Goal: Use online tool/utility: Utilize a website feature to perform a specific function

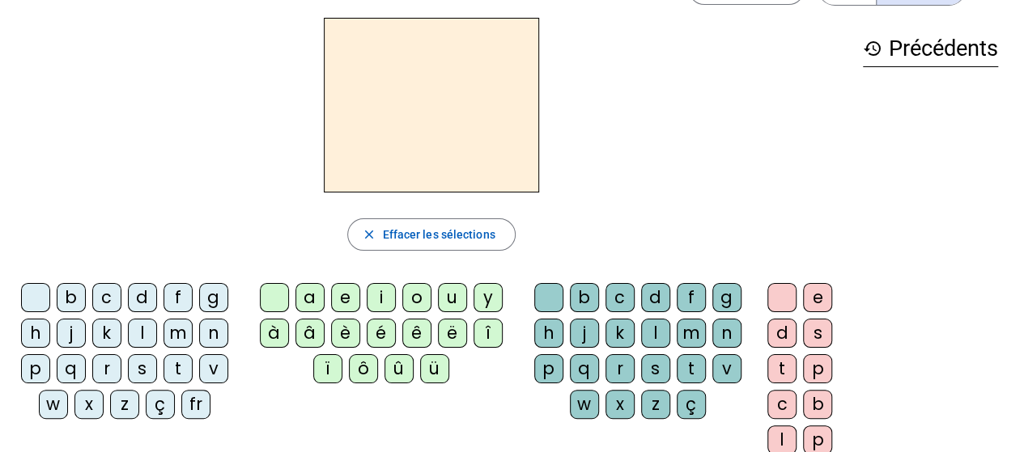
scroll to position [57, 0]
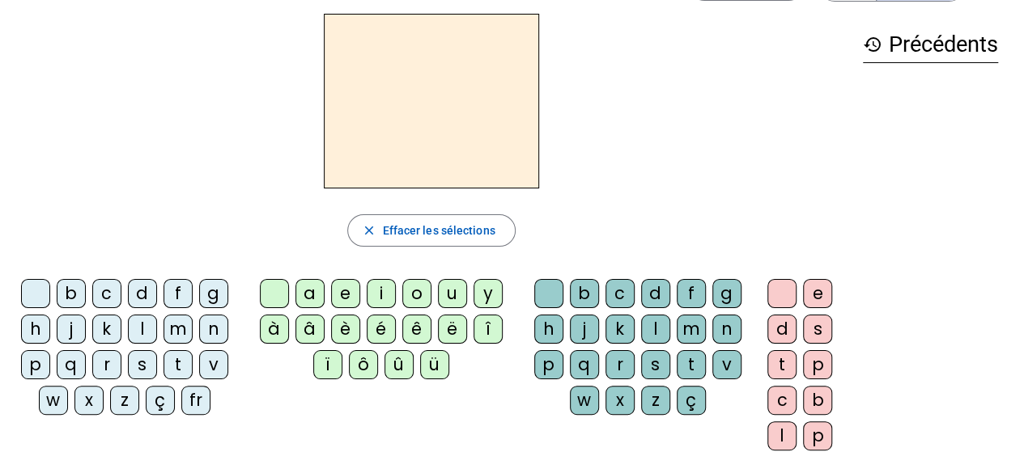
click at [278, 284] on div at bounding box center [274, 293] width 29 height 29
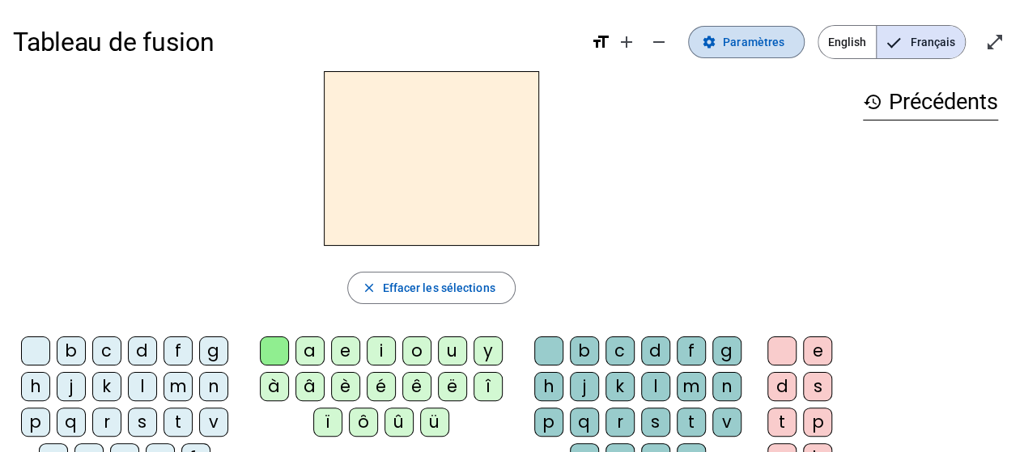
click at [748, 27] on span at bounding box center [746, 42] width 115 height 39
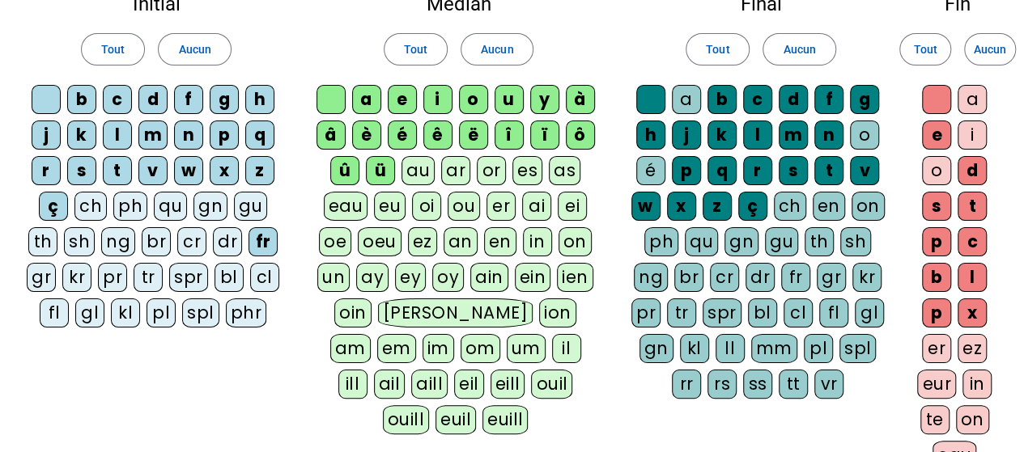
scroll to position [107, 0]
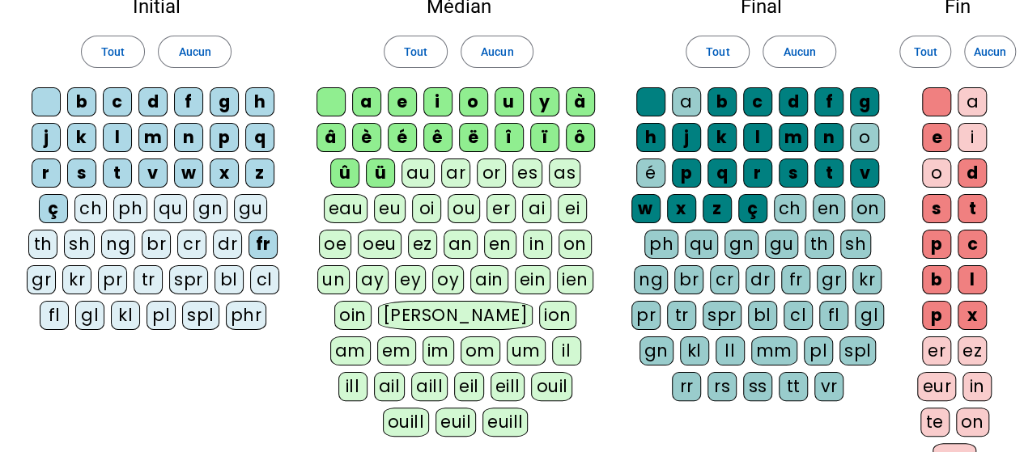
click at [165, 203] on div "qu" at bounding box center [170, 208] width 33 height 29
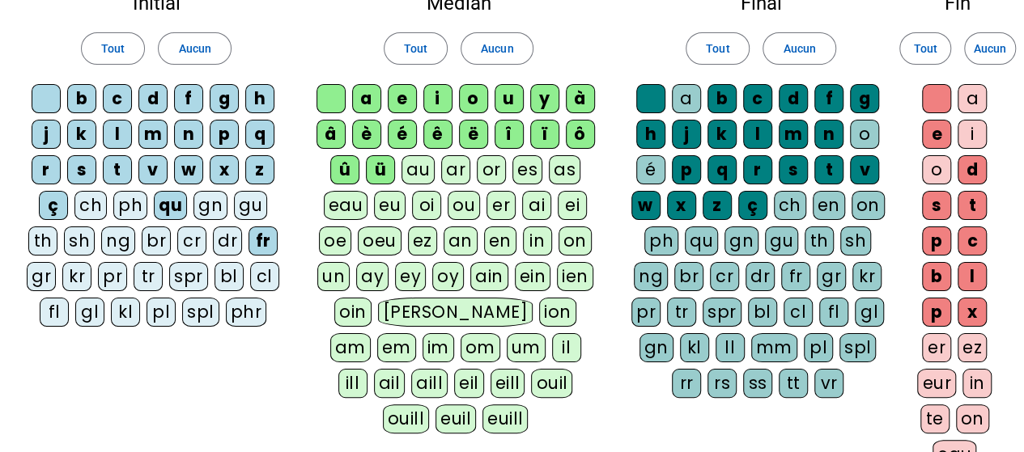
scroll to position [111, 0]
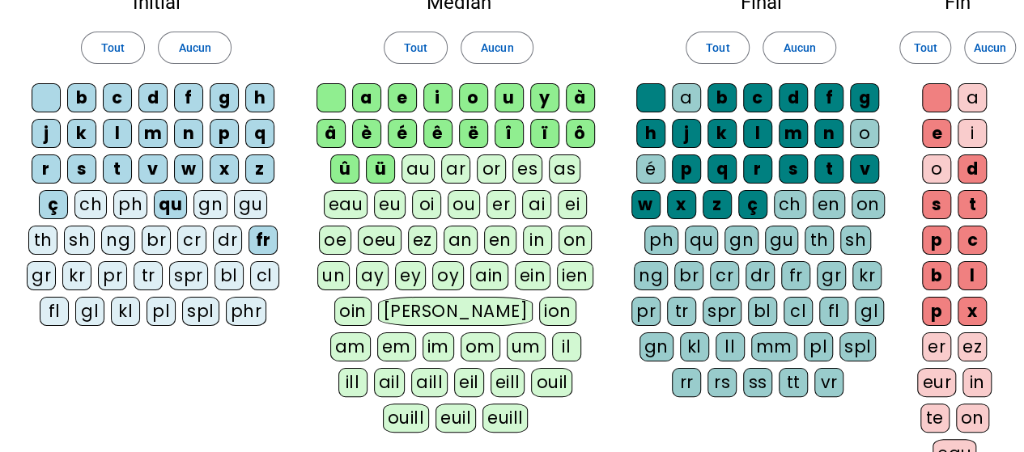
click at [945, 134] on div "e" at bounding box center [936, 133] width 29 height 29
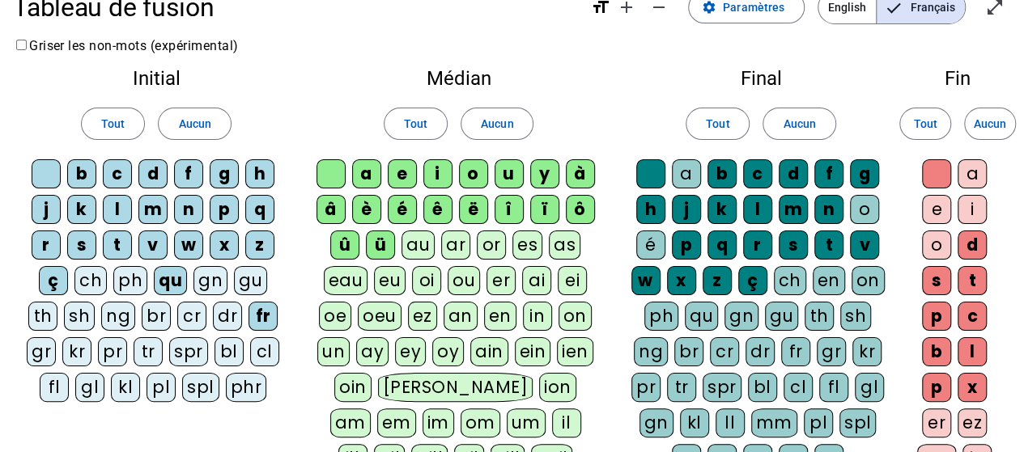
scroll to position [0, 0]
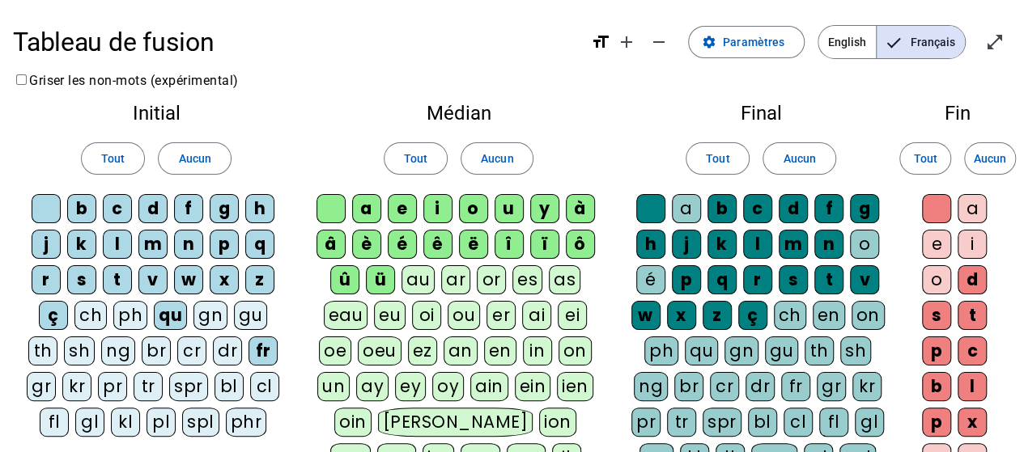
click at [935, 204] on div at bounding box center [936, 208] width 29 height 29
click at [49, 202] on div at bounding box center [46, 208] width 29 height 29
click at [332, 209] on div at bounding box center [330, 208] width 29 height 29
click at [643, 205] on div at bounding box center [650, 208] width 29 height 29
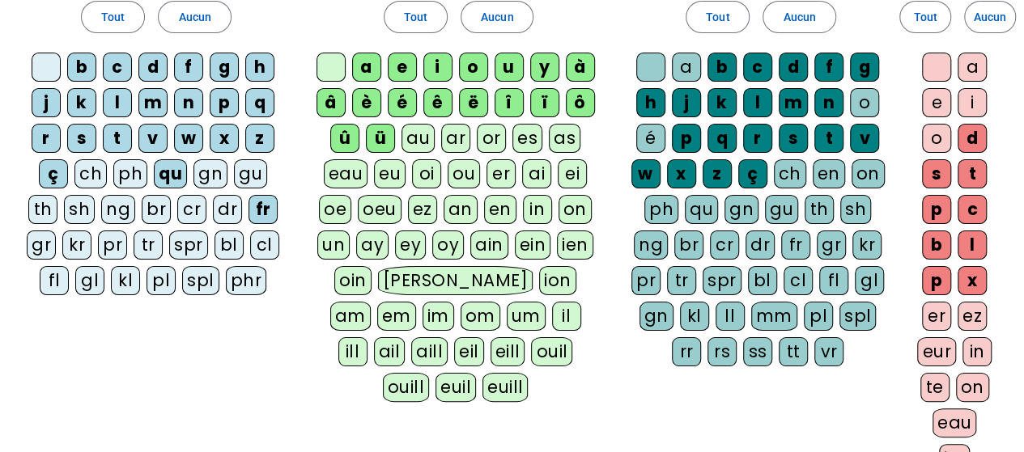
scroll to position [377, 0]
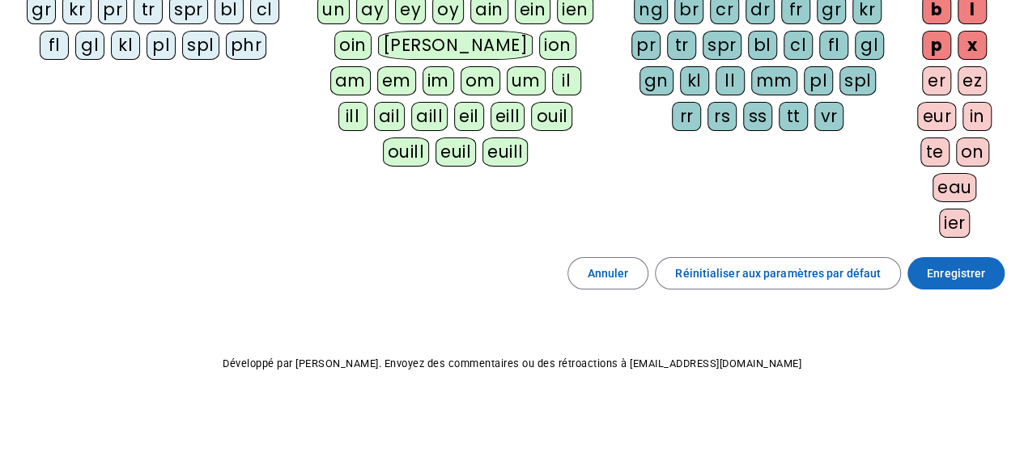
click at [956, 272] on span "Enregistrer" at bounding box center [956, 273] width 58 height 19
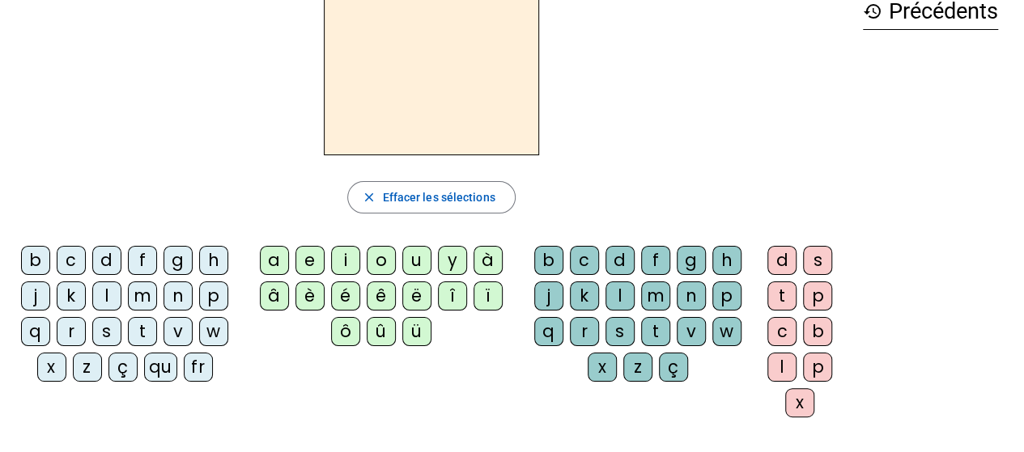
scroll to position [86, 0]
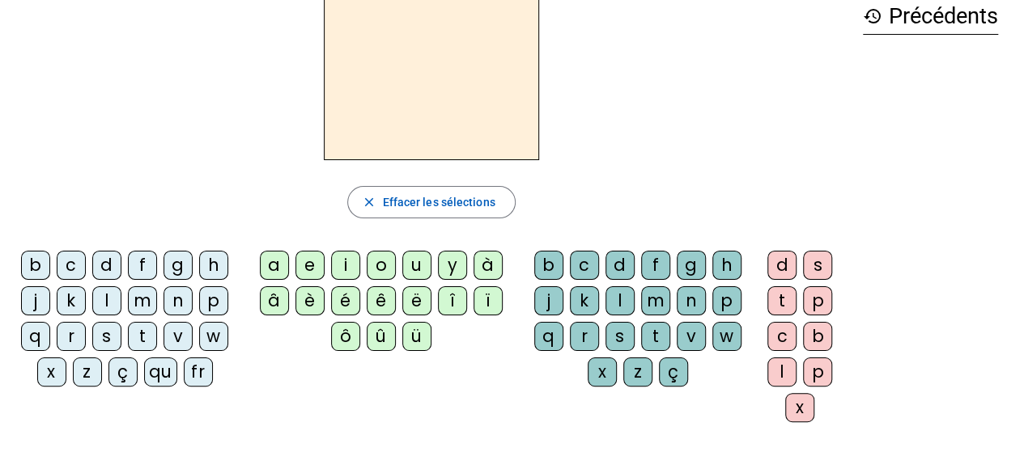
click at [157, 371] on div "qu" at bounding box center [160, 372] width 33 height 29
click at [351, 263] on div "i" at bounding box center [345, 265] width 29 height 29
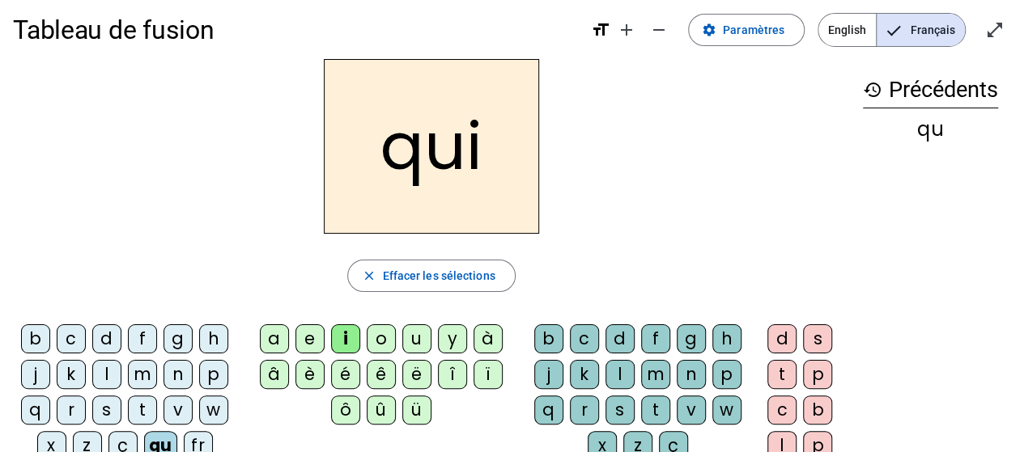
scroll to position [19, 0]
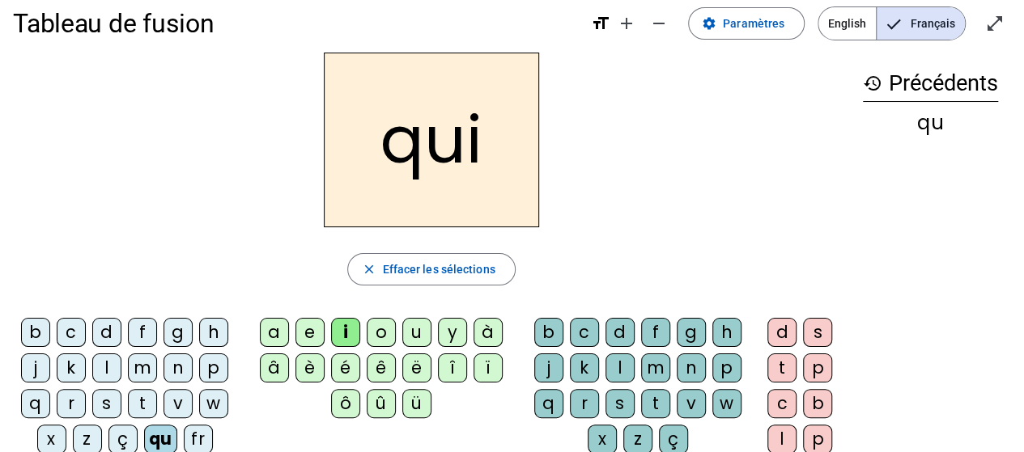
click at [111, 402] on div "s" at bounding box center [106, 403] width 29 height 29
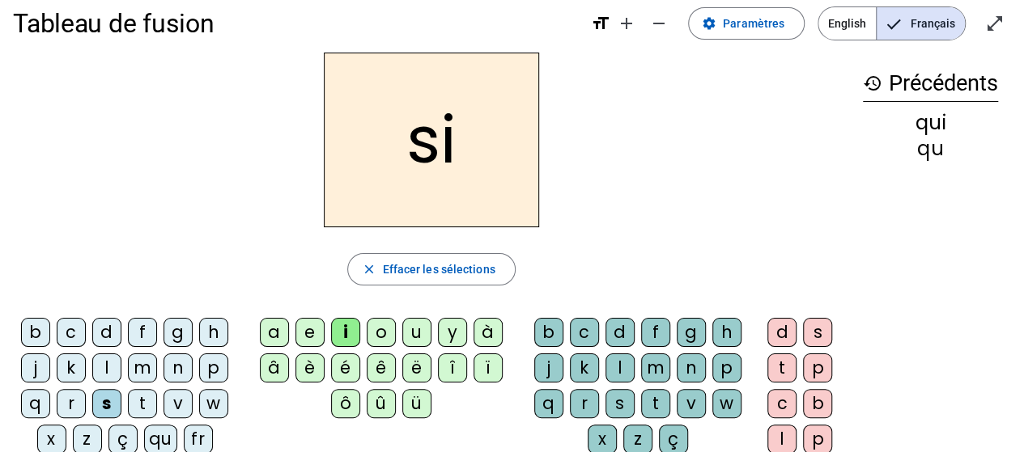
click at [180, 370] on div "n" at bounding box center [177, 368] width 29 height 29
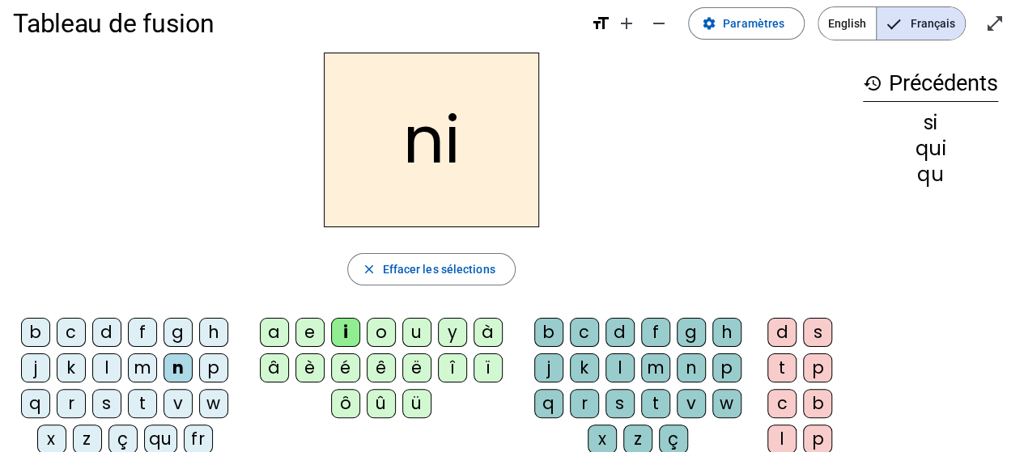
click at [312, 330] on div "e" at bounding box center [309, 332] width 29 height 29
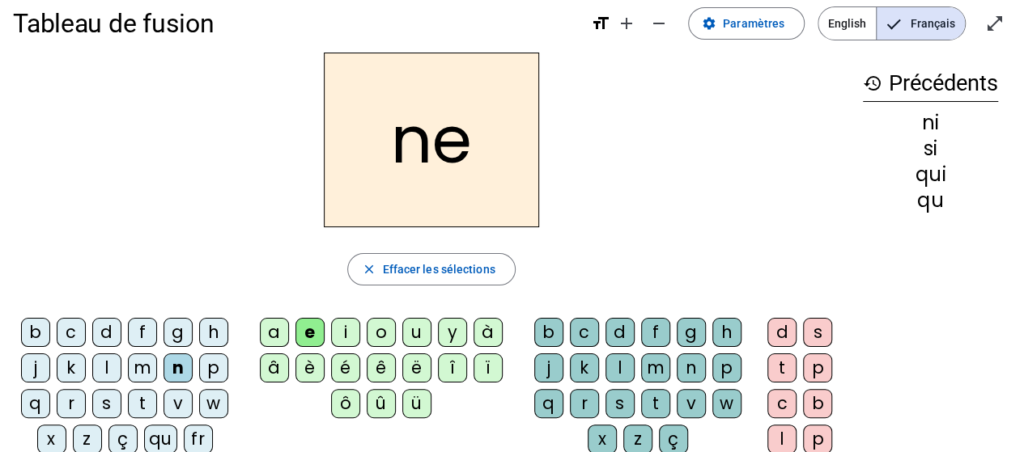
click at [106, 409] on div "s" at bounding box center [106, 403] width 29 height 29
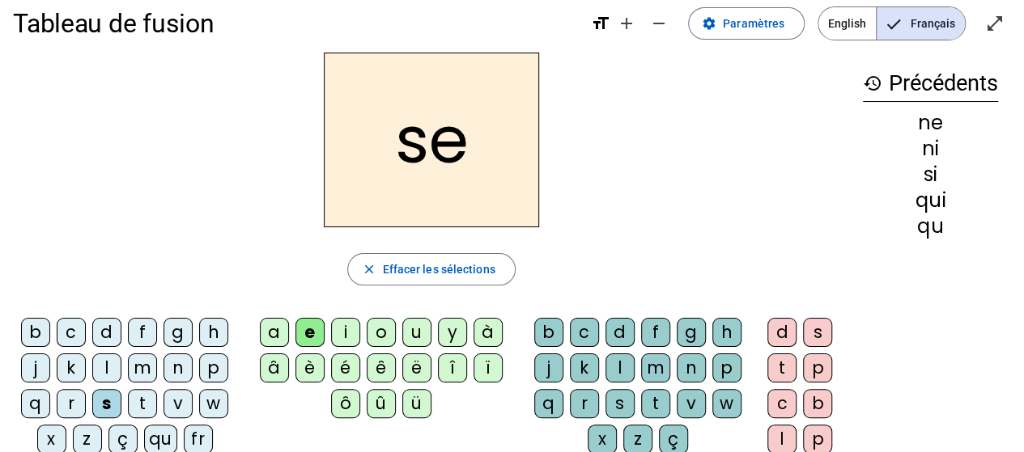
click at [145, 406] on div "t" at bounding box center [142, 403] width 29 height 29
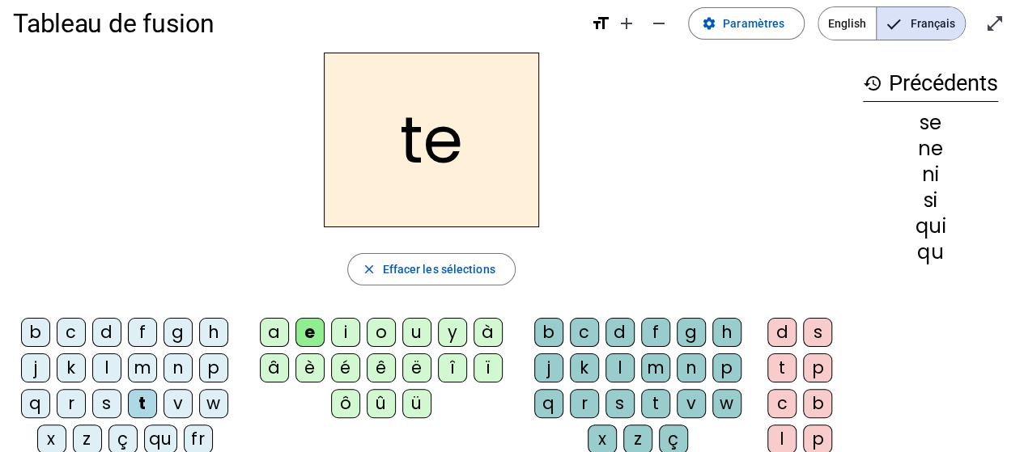
click at [105, 337] on div "d" at bounding box center [106, 332] width 29 height 29
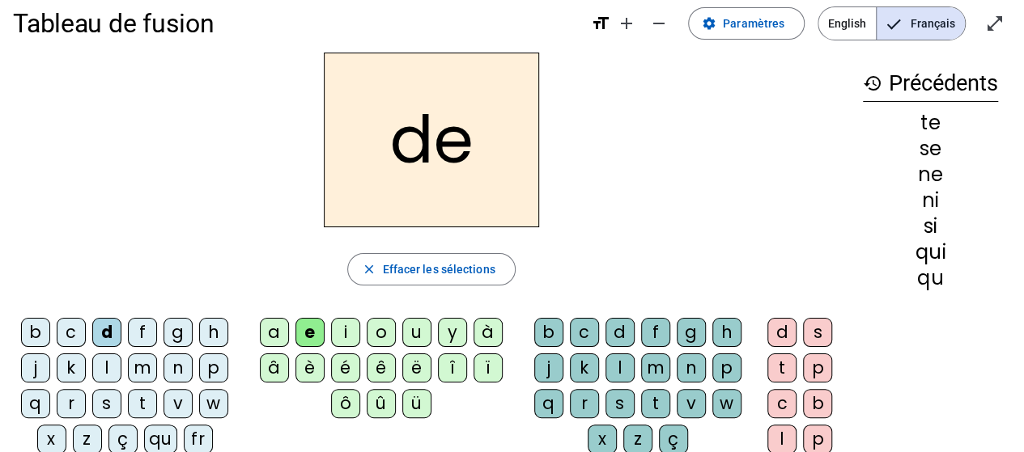
click at [406, 337] on div "u" at bounding box center [416, 332] width 29 height 29
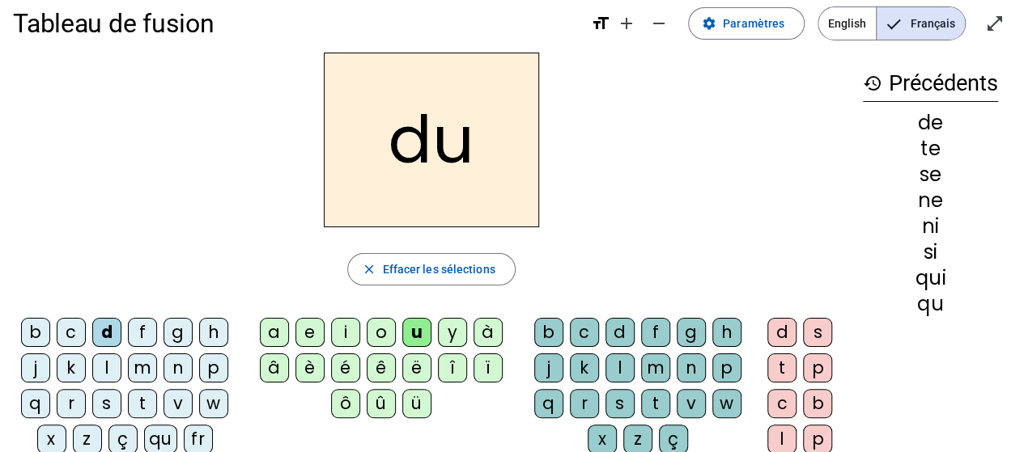
click at [103, 405] on div "s" at bounding box center [106, 403] width 29 height 29
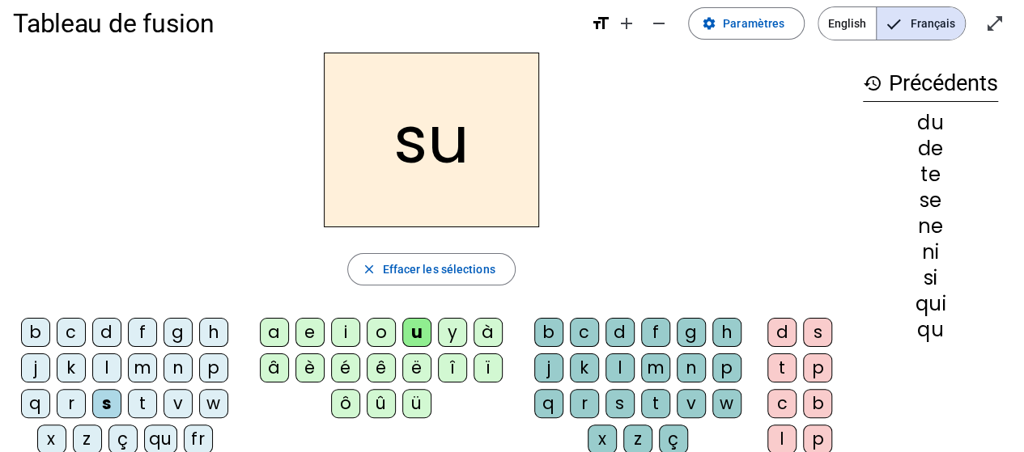
click at [112, 363] on div "l" at bounding box center [106, 368] width 29 height 29
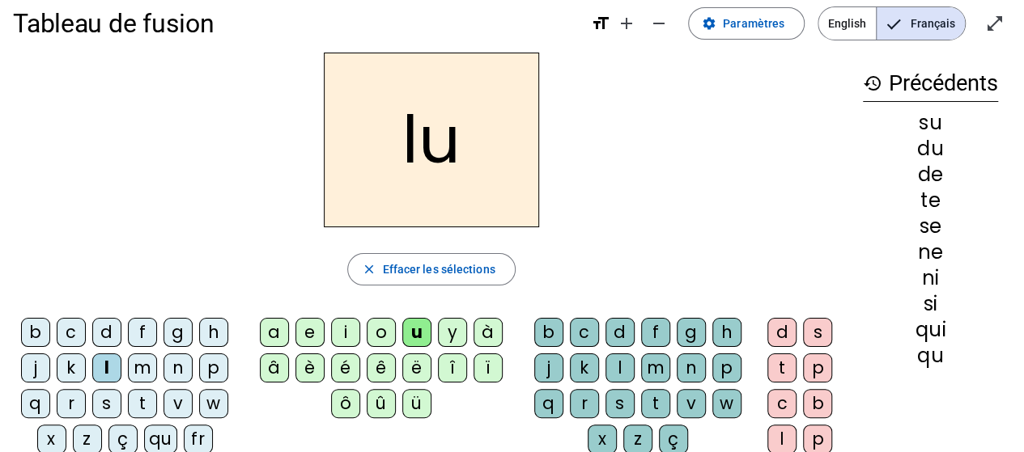
click at [141, 404] on div "t" at bounding box center [142, 403] width 29 height 29
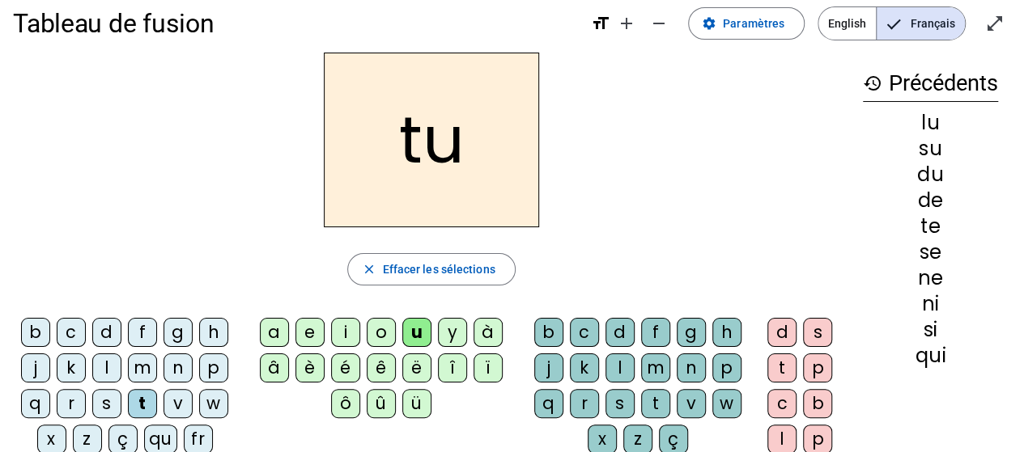
click at [268, 332] on div "a" at bounding box center [274, 332] width 29 height 29
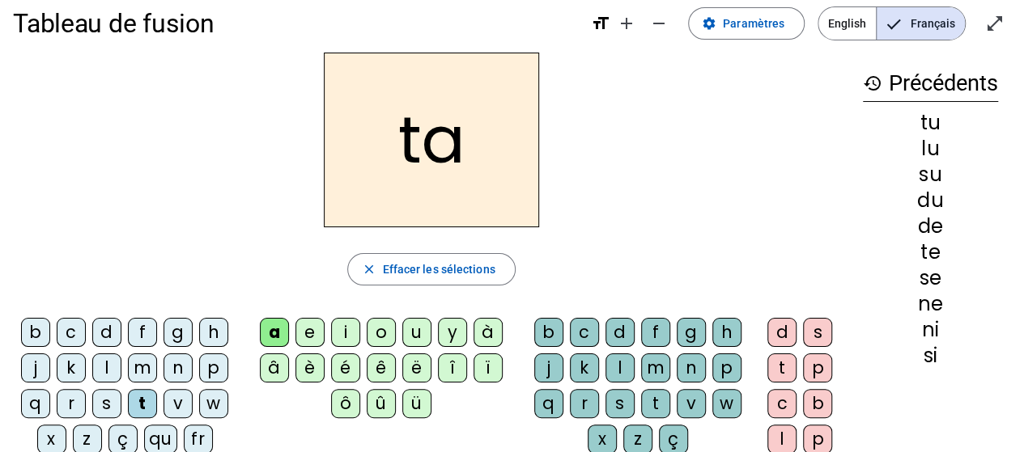
click at [112, 400] on div "s" at bounding box center [106, 403] width 29 height 29
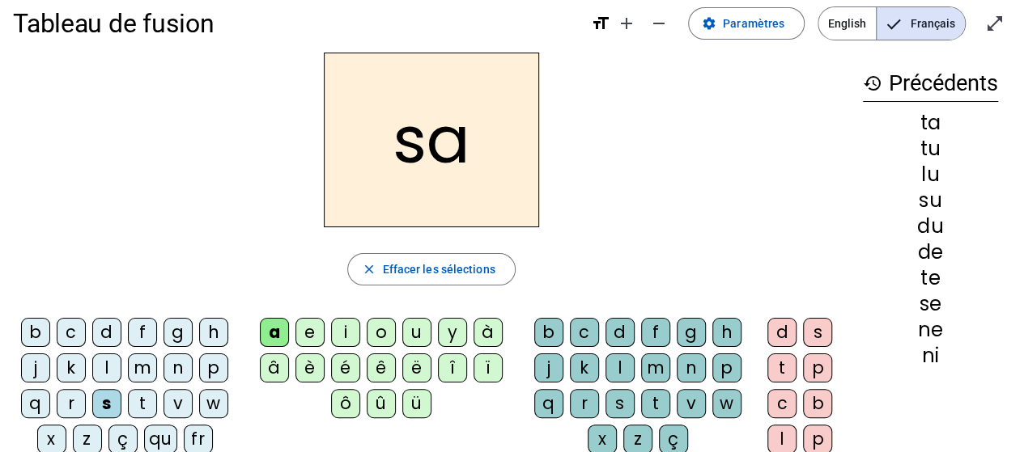
click at [157, 397] on letter-bubble "t" at bounding box center [146, 407] width 36 height 36
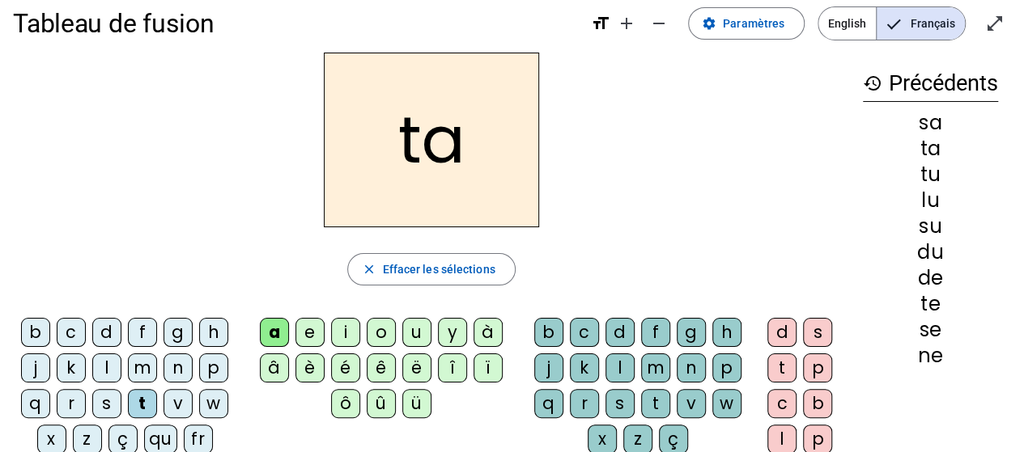
click at [144, 368] on div "m" at bounding box center [142, 368] width 29 height 29
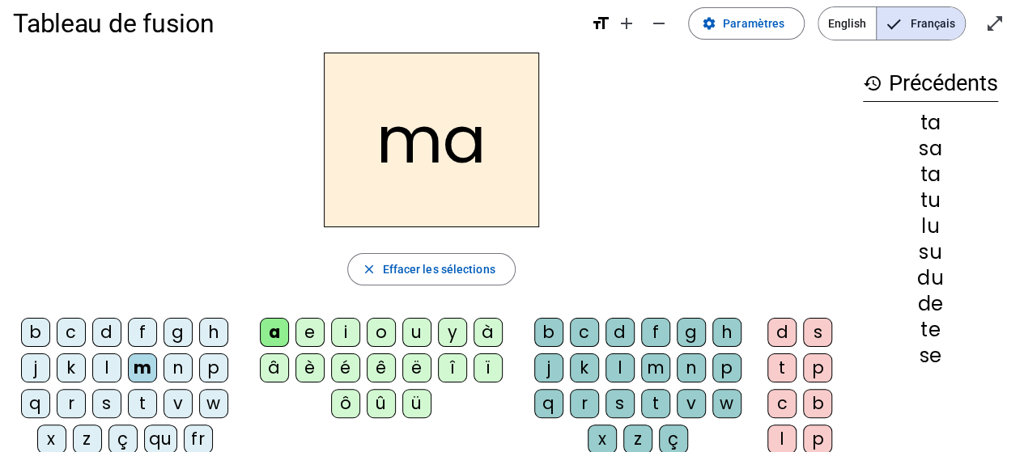
click at [312, 334] on div "e" at bounding box center [309, 332] width 29 height 29
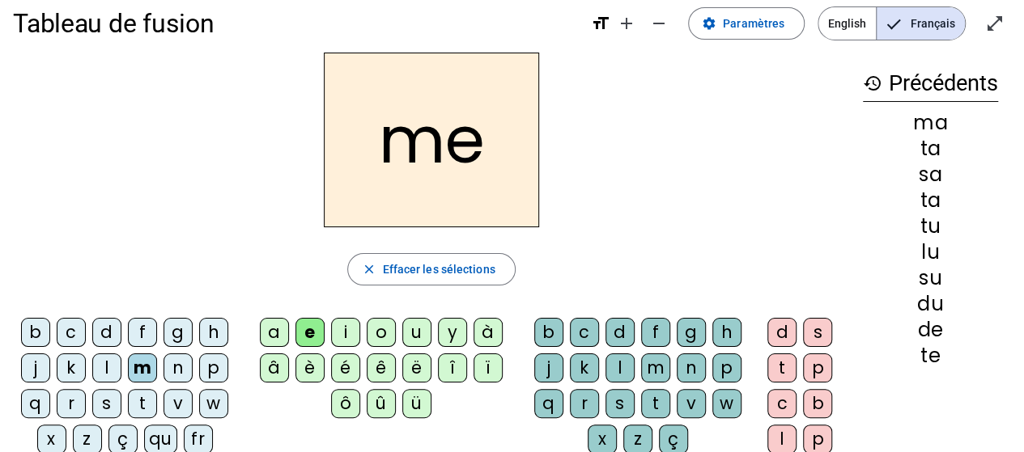
click at [99, 334] on div "d" at bounding box center [106, 332] width 29 height 29
